Goal: Information Seeking & Learning: Learn about a topic

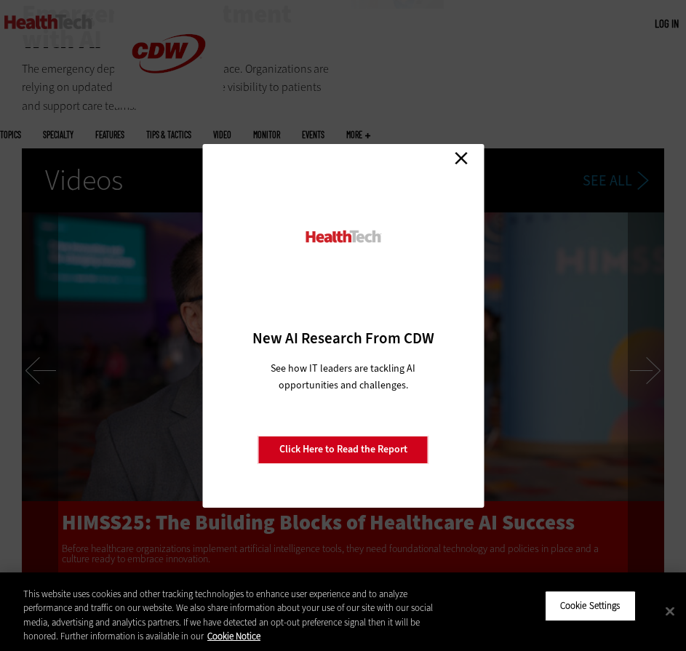
scroll to position [2616, 0]
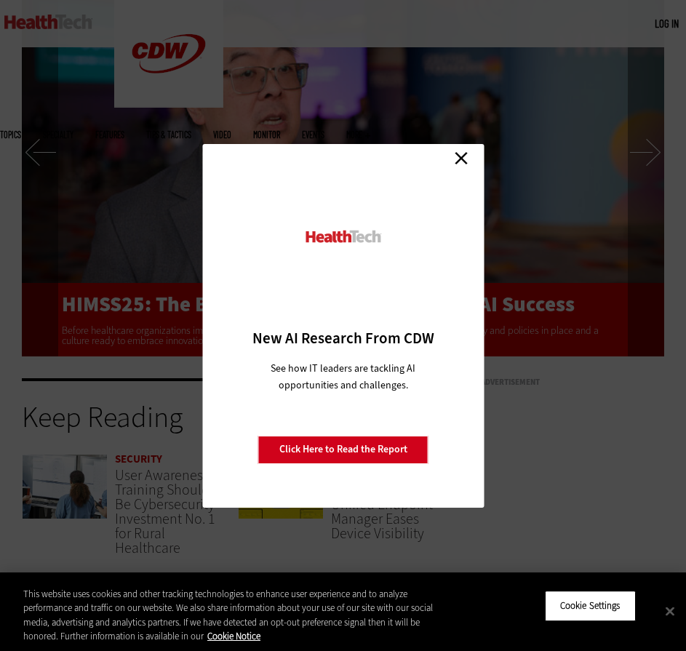
click at [463, 163] on link "Close" at bounding box center [461, 159] width 22 height 22
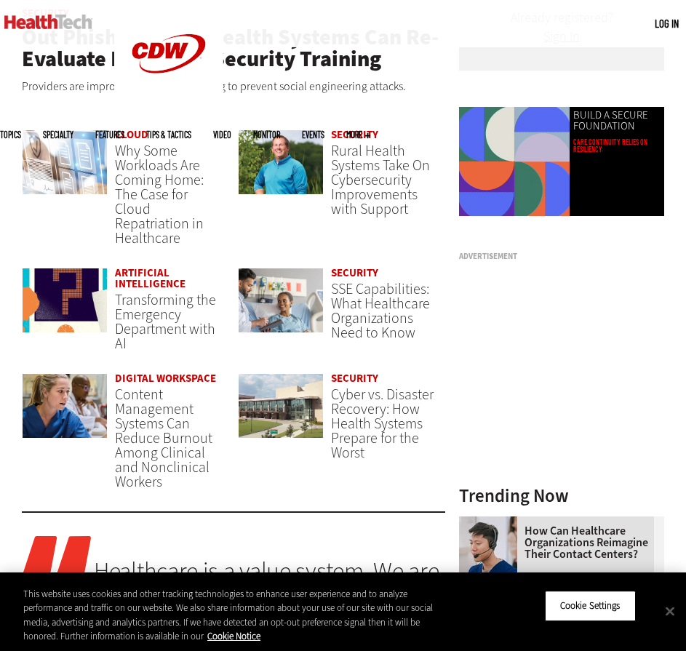
scroll to position [728, 0]
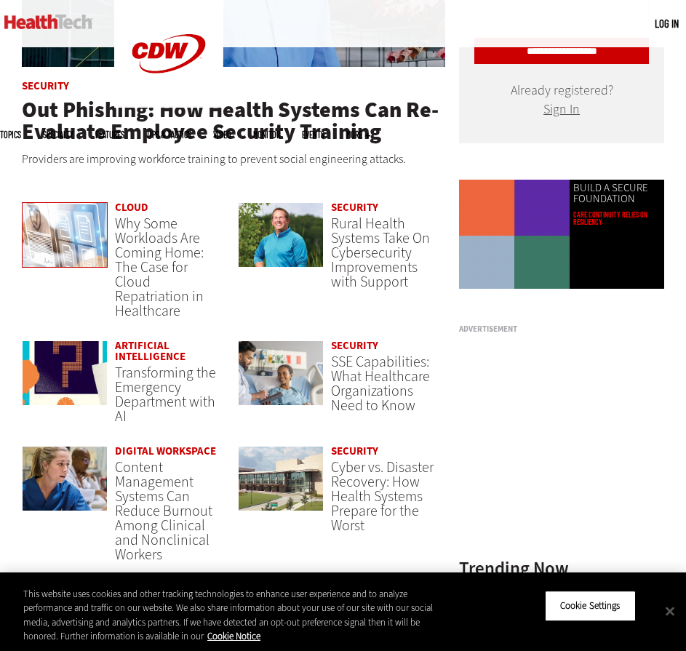
click at [89, 217] on img at bounding box center [65, 234] width 86 height 65
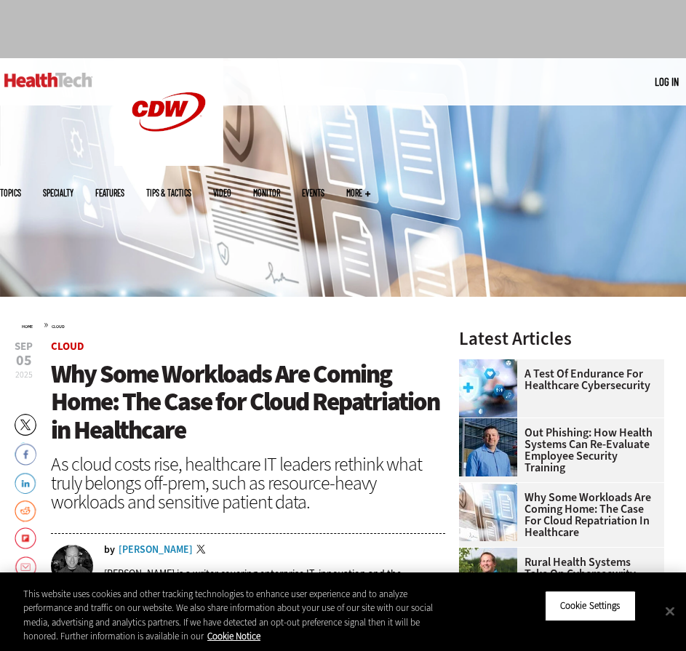
scroll to position [146, 0]
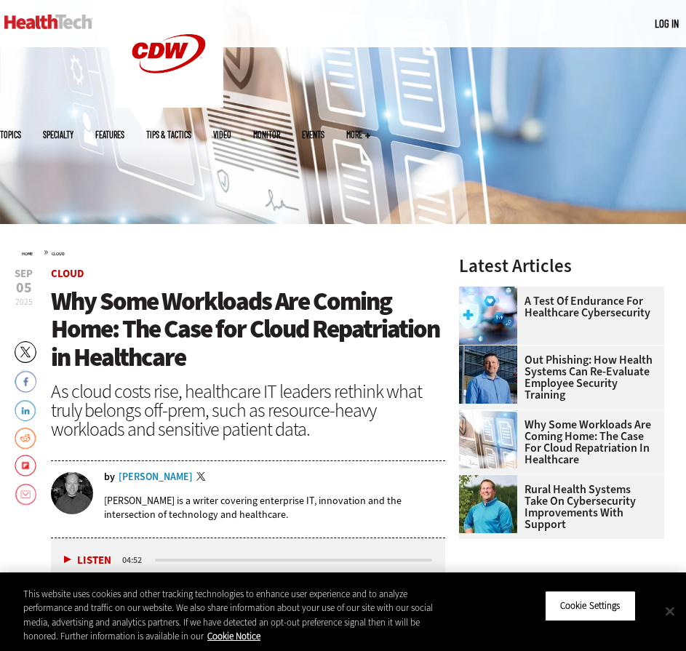
click at [679, 606] on button "Close" at bounding box center [670, 611] width 32 height 32
